Goal: Connect with others: Connect with others

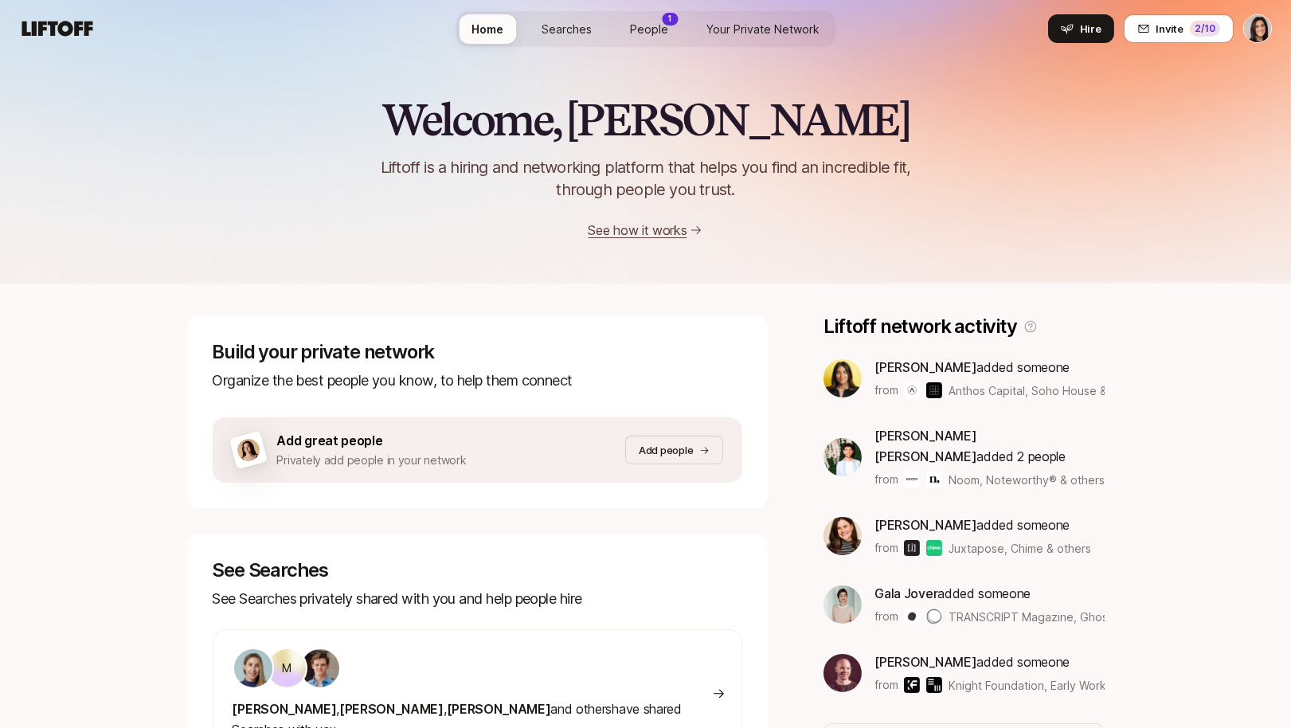
click at [761, 28] on span "Your Private Network" at bounding box center [762, 29] width 113 height 17
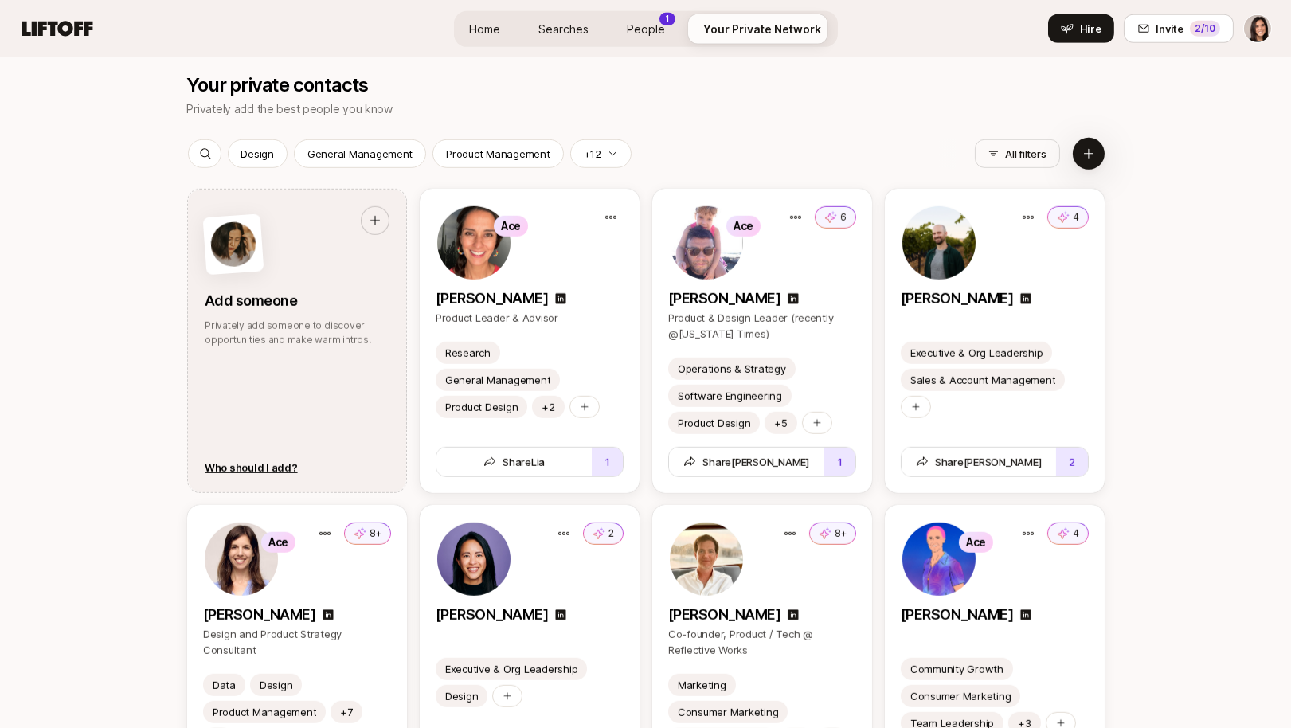
scroll to position [1984, 0]
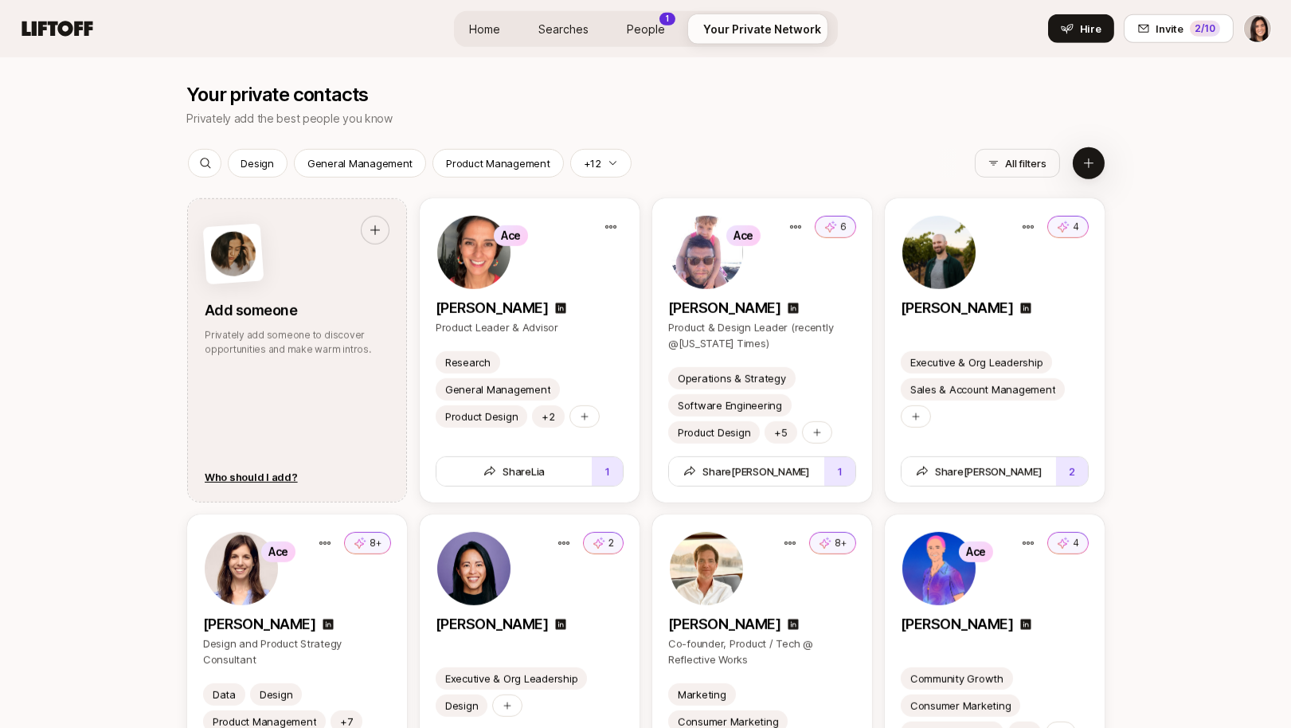
click at [637, 35] on span "People" at bounding box center [647, 29] width 38 height 17
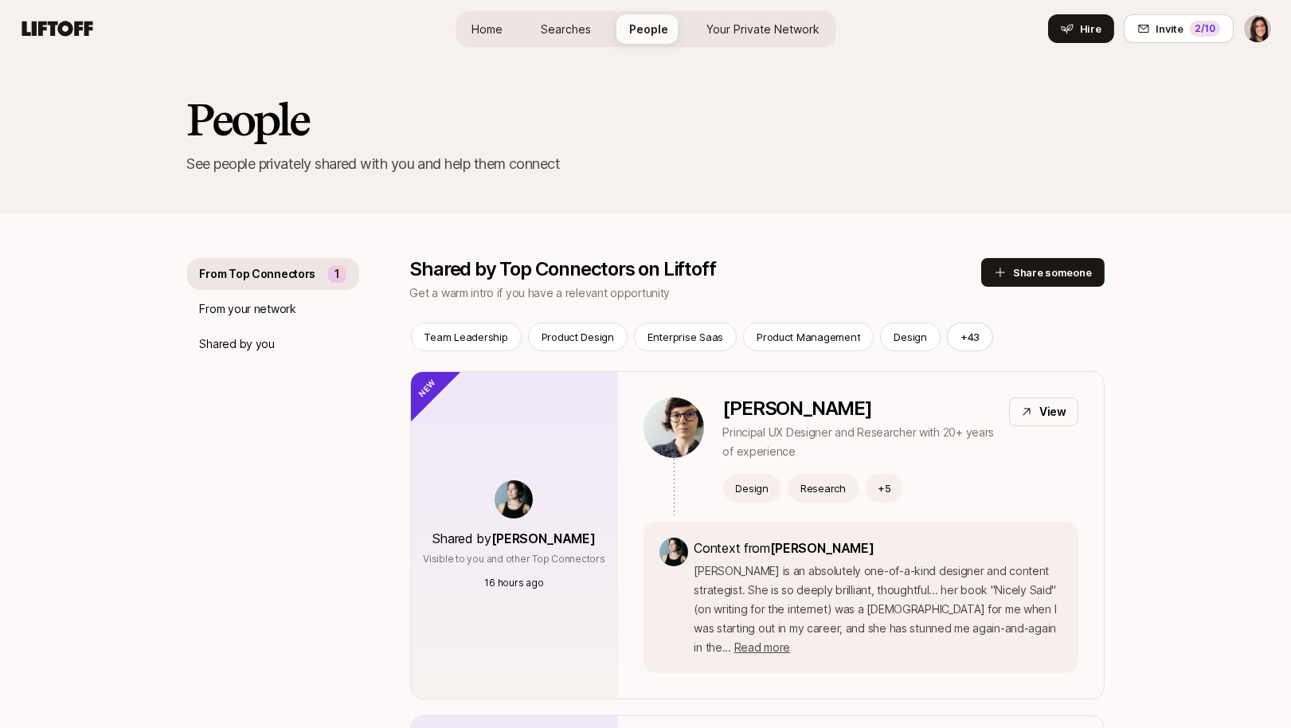
scroll to position [177, 0]
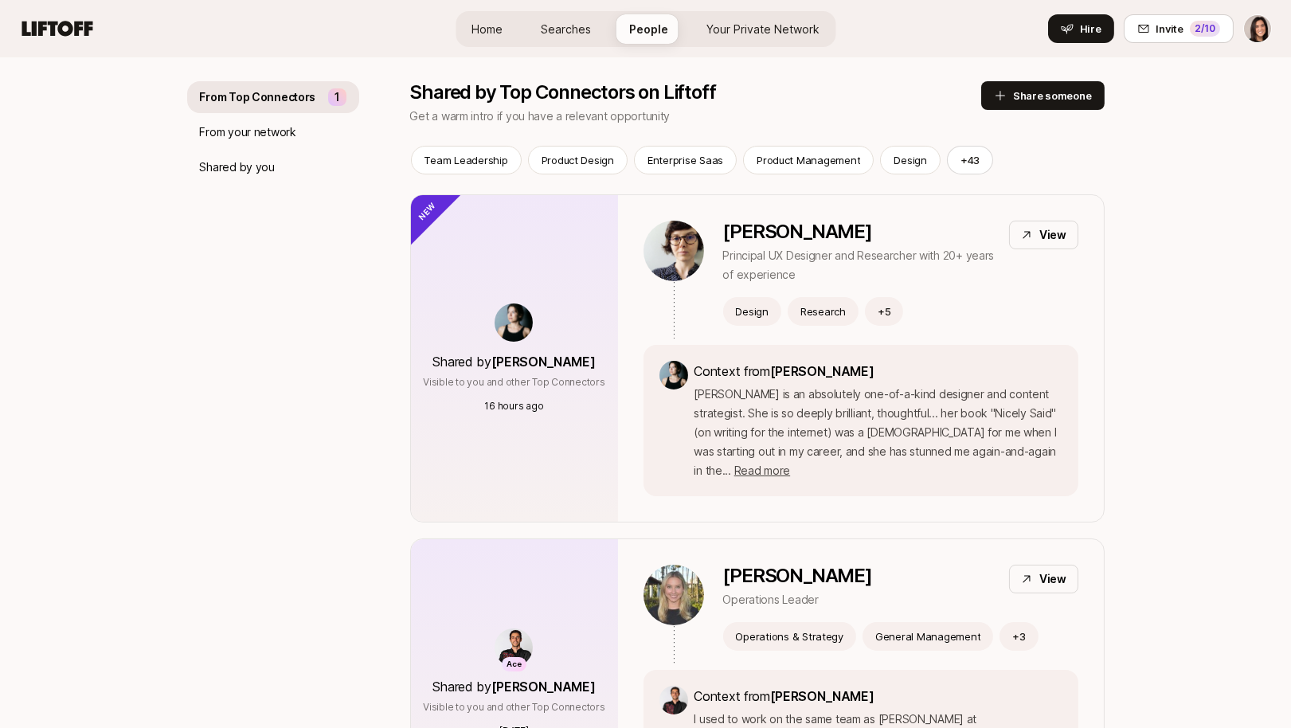
click at [585, 267] on div "Shared by Cassandra Marketos Visible to you and other Top Connectors 16 hours a…" at bounding box center [514, 358] width 207 height 327
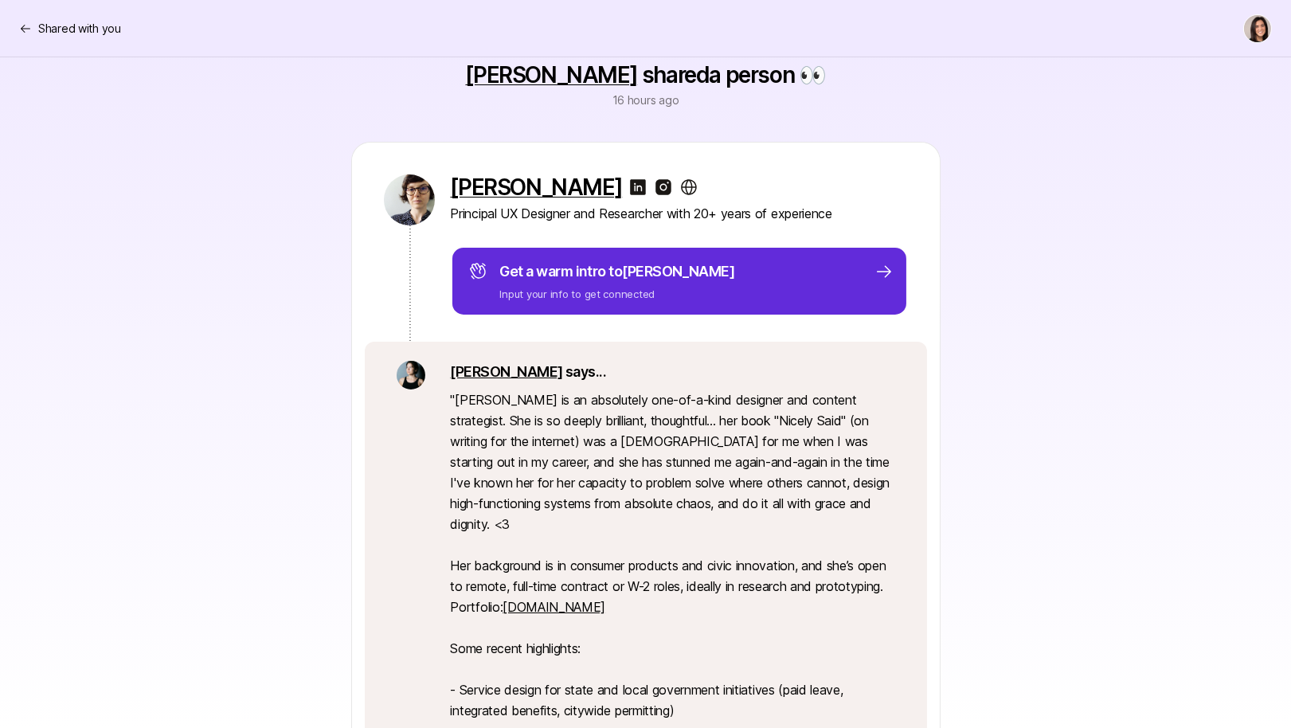
scroll to position [335, 0]
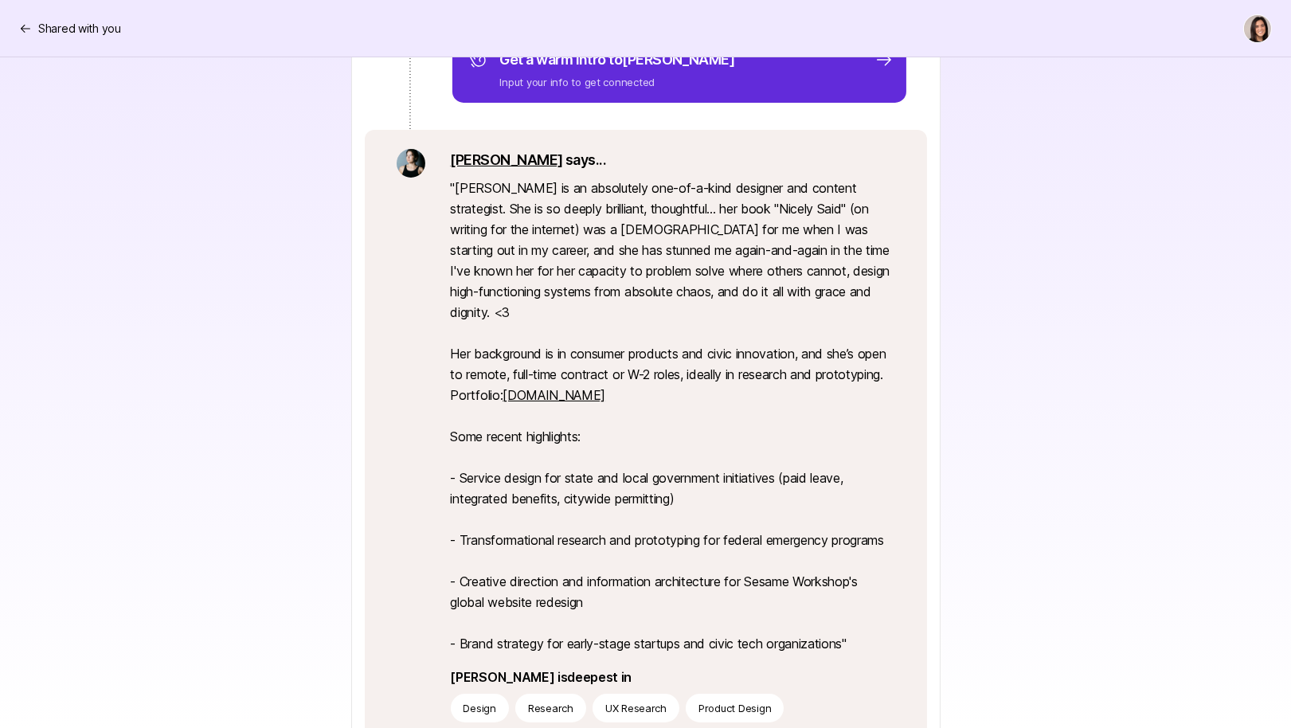
click at [563, 387] on link "nicolefenton.com" at bounding box center [554, 395] width 103 height 16
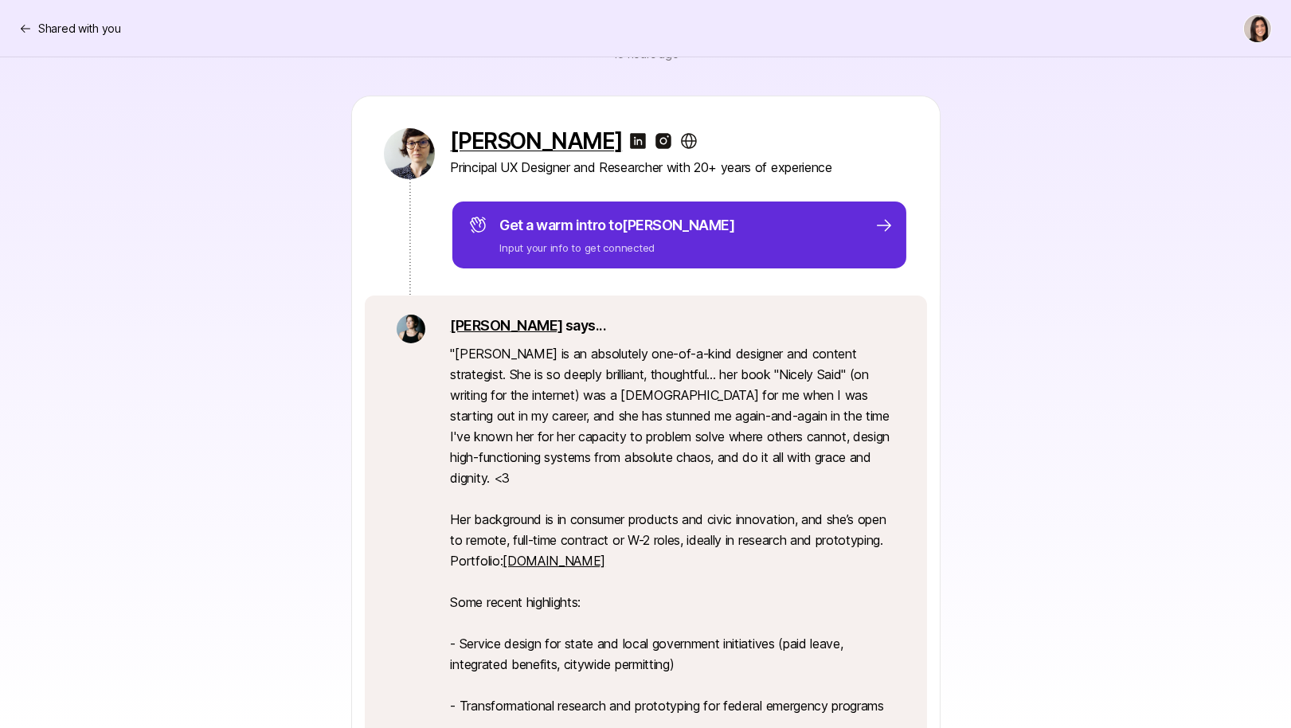
scroll to position [0, 0]
